Goal: Information Seeking & Learning: Learn about a topic

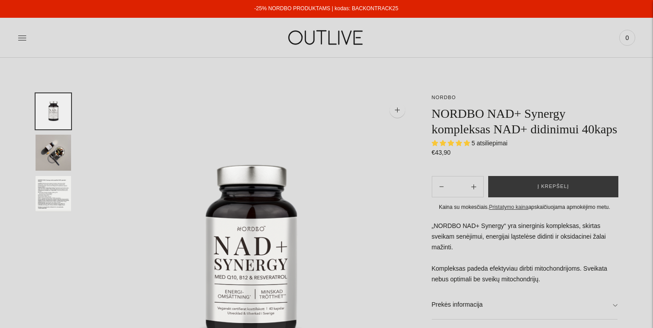
select select "**********"
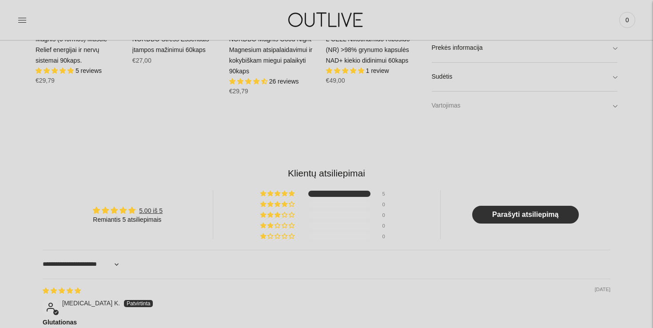
scroll to position [859, 0]
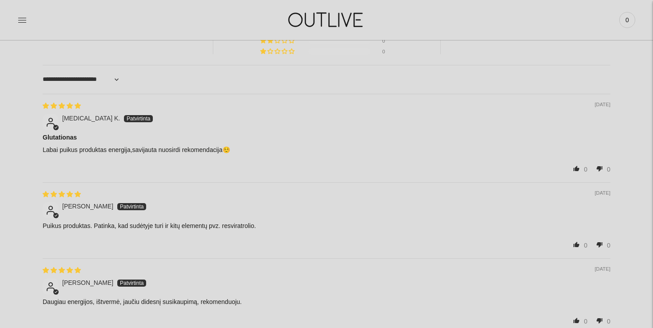
click at [439, 200] on div "[DATE] [PERSON_NAME]" at bounding box center [327, 204] width 568 height 28
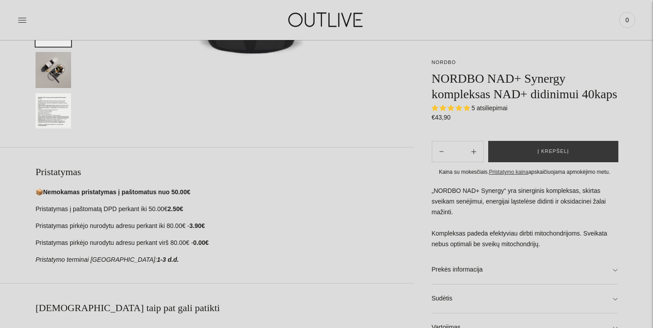
scroll to position [518, 0]
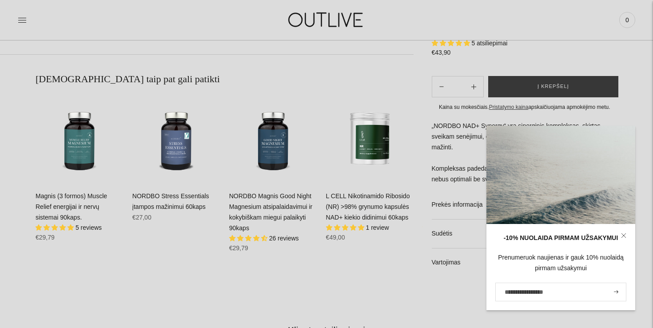
click at [358, 195] on link "L CELL Nikotinamido Ribosido (NR) >98% grynumo kapsulės NAD+ kiekio didinimui 6…" at bounding box center [368, 206] width 84 height 28
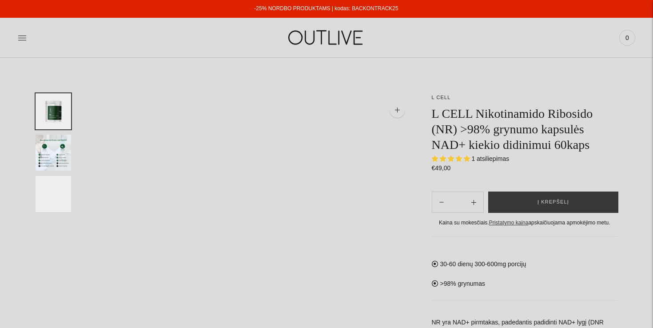
select select "**********"
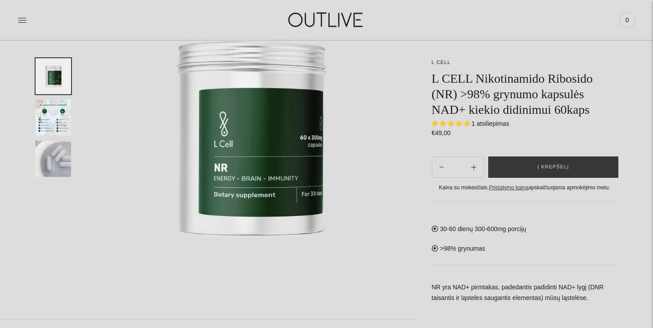
scroll to position [107, 0]
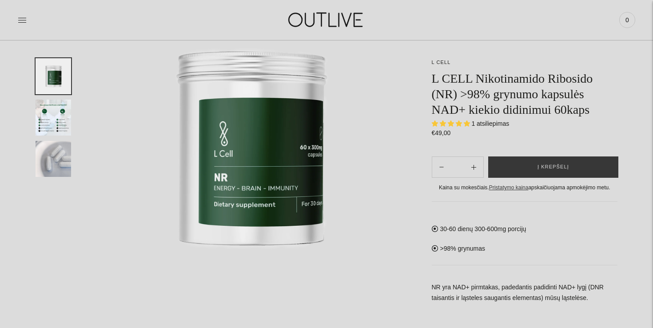
click at [457, 249] on div "30-60 dienų 300-600mg porcijų >98% grynumas NR yra NAD+ pirmtakas, padedantis p…" at bounding box center [525, 303] width 186 height 205
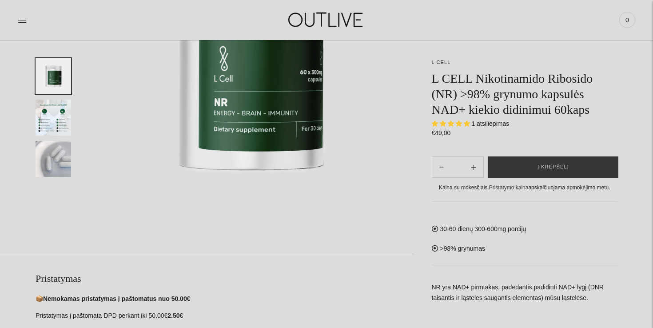
scroll to position [195, 0]
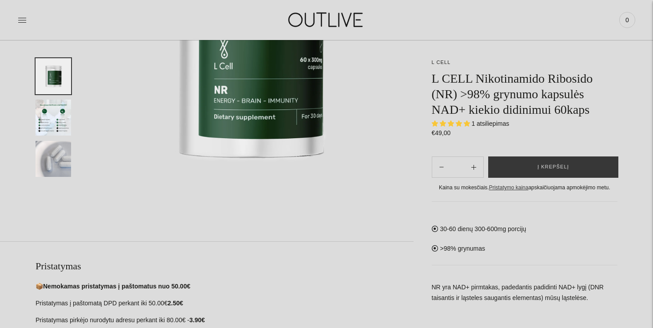
click at [51, 117] on img "Translation missing: en.general.accessibility.image_thumbail" at bounding box center [54, 117] width 36 height 36
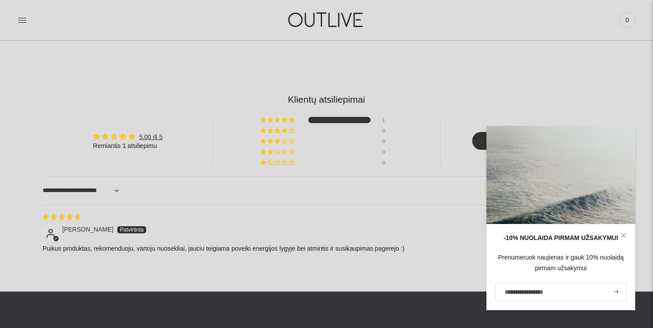
scroll to position [747, 0]
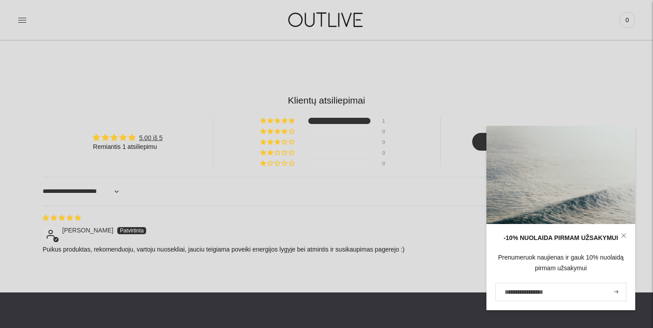
click at [623, 238] on link at bounding box center [623, 235] width 23 height 23
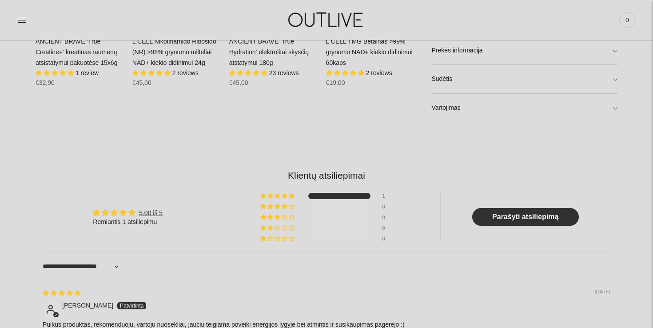
scroll to position [453, 0]
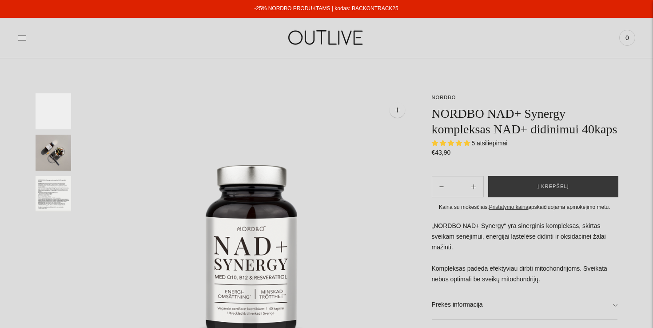
select select "**********"
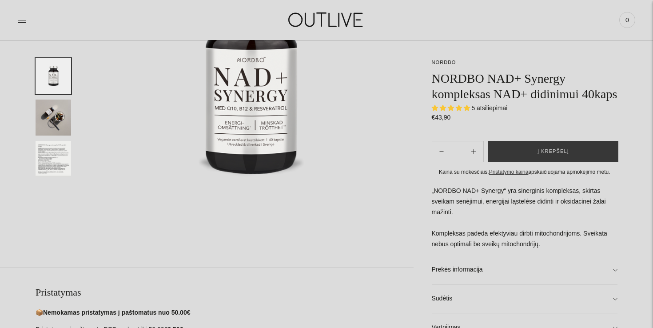
scroll to position [212, 0]
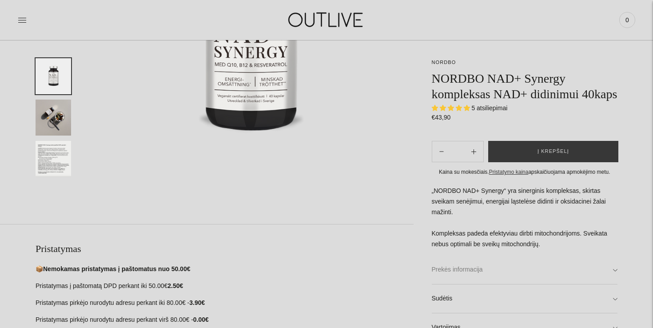
click at [480, 284] on link "Prekės informacija" at bounding box center [525, 269] width 186 height 28
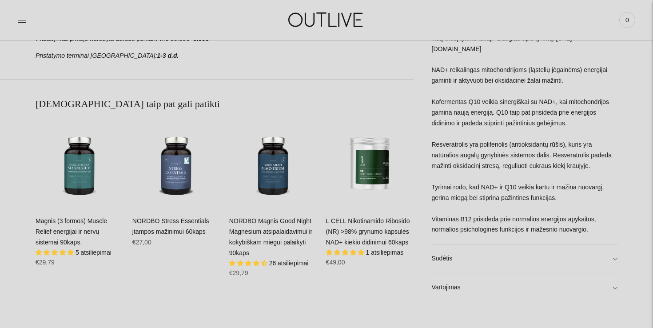
scroll to position [494, 0]
click at [454, 258] on link "Sudėtis" at bounding box center [525, 258] width 186 height 28
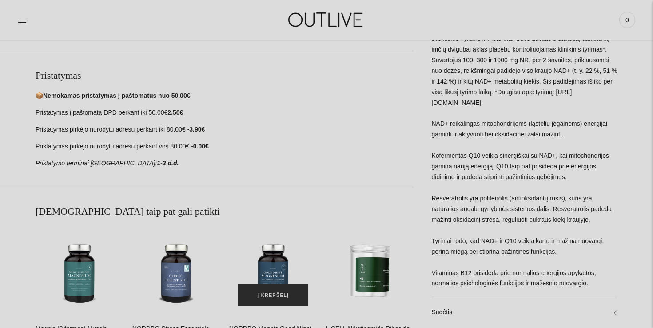
scroll to position [345, 0]
